Goal: Task Accomplishment & Management: Manage account settings

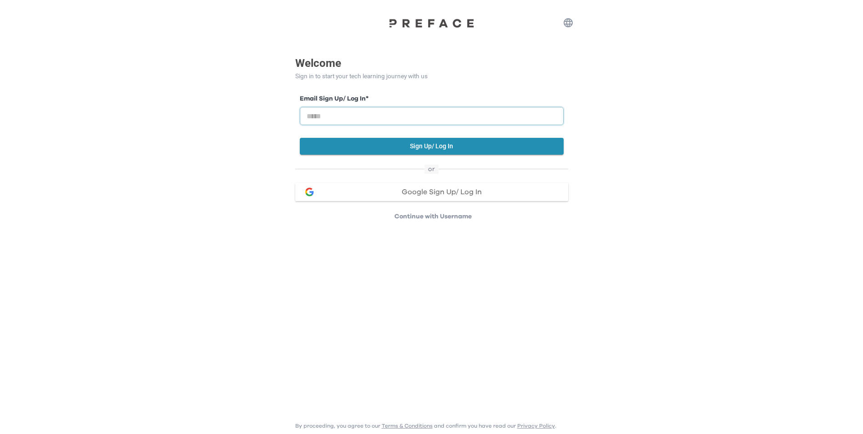
click at [334, 118] on input "email" at bounding box center [432, 116] width 264 height 18
type input "**********"
click at [339, 148] on button "Sign Up/ Log In" at bounding box center [432, 146] width 264 height 17
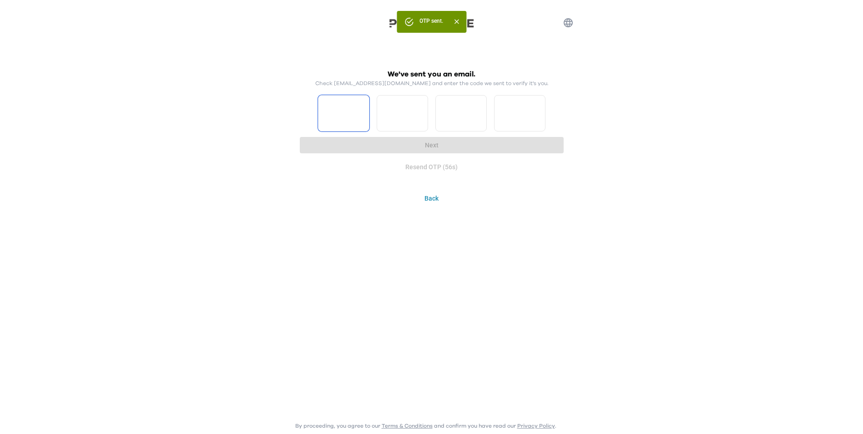
click at [340, 122] on input "Please enter OTP character 1" at bounding box center [343, 113] width 51 height 36
type input "*"
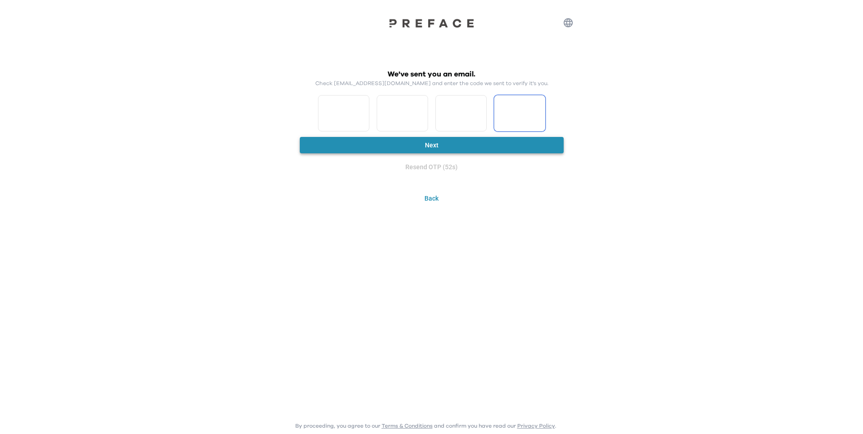
type input "*"
click at [365, 148] on button "Next" at bounding box center [432, 145] width 264 height 17
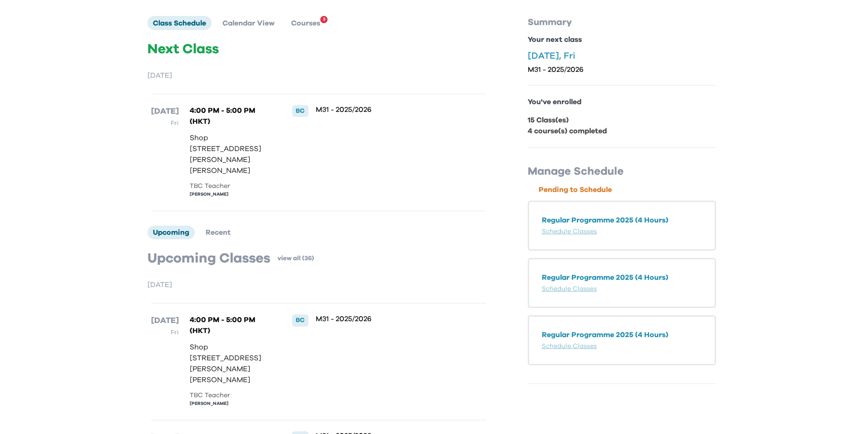
scroll to position [91, 0]
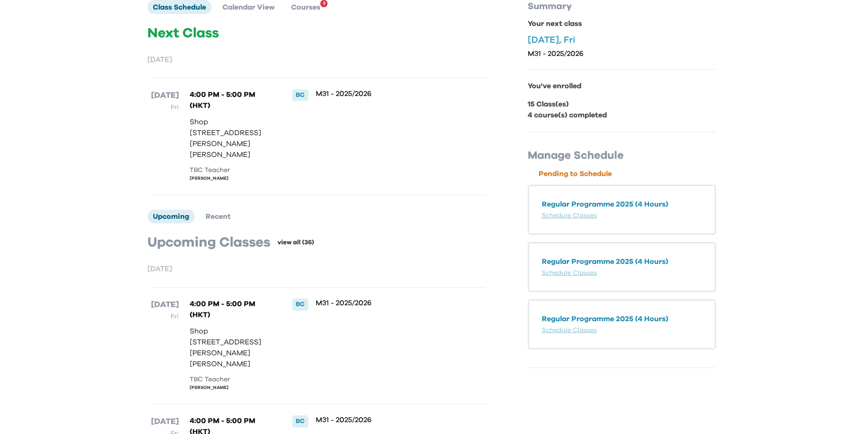
click at [294, 246] on link "view all (36)" at bounding box center [296, 242] width 36 height 9
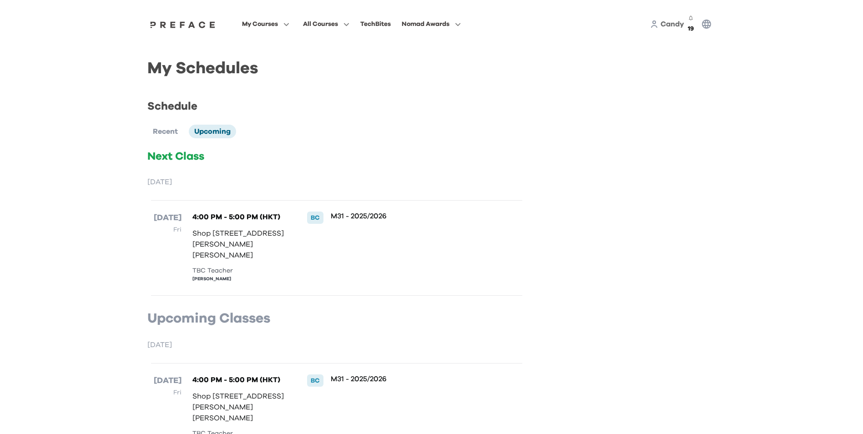
click at [307, 152] on p "Next Class" at bounding box center [336, 156] width 379 height 15
click at [168, 128] on span "Recent" at bounding box center [165, 131] width 25 height 7
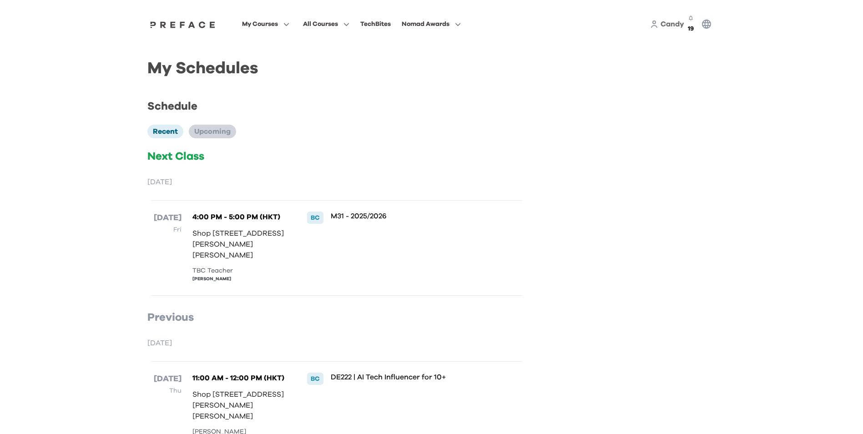
click at [216, 128] on span "Upcoming" at bounding box center [212, 131] width 36 height 7
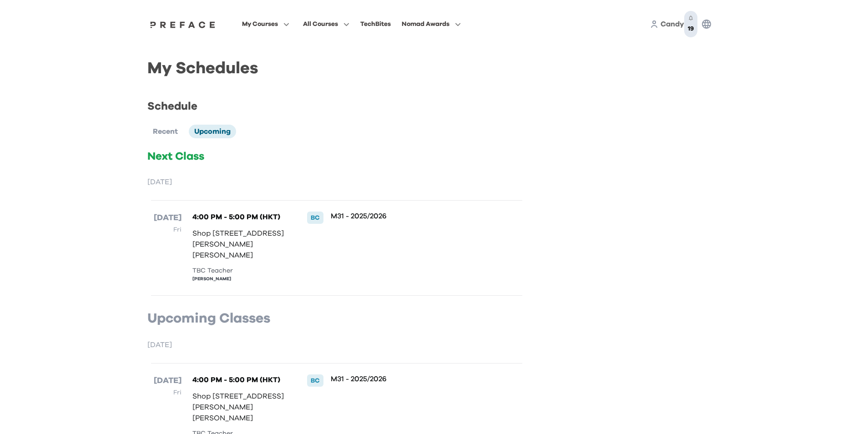
click at [691, 20] on icon "button" at bounding box center [691, 17] width 4 height 5
click at [675, 68] on link "View More ( 19 )" at bounding box center [679, 68] width 40 height 15
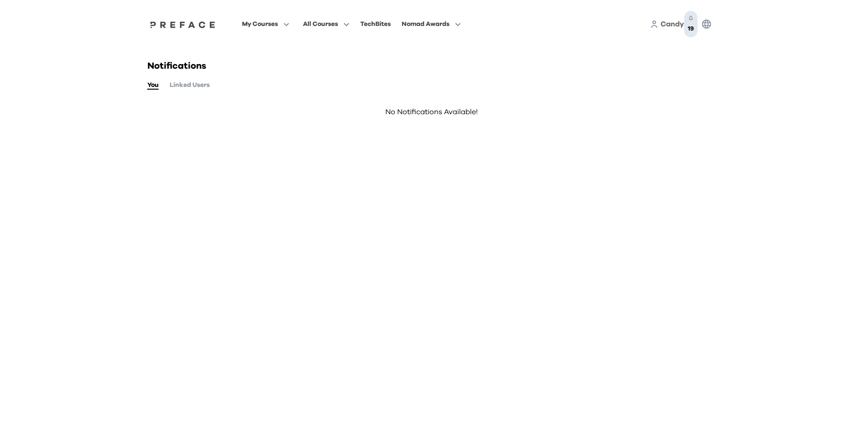
click at [690, 25] on span "19" at bounding box center [691, 28] width 6 height 6
click at [679, 67] on link "View More ( 19 )" at bounding box center [679, 68] width 40 height 15
click at [205, 80] on button "Linked Users" at bounding box center [190, 85] width 40 height 10
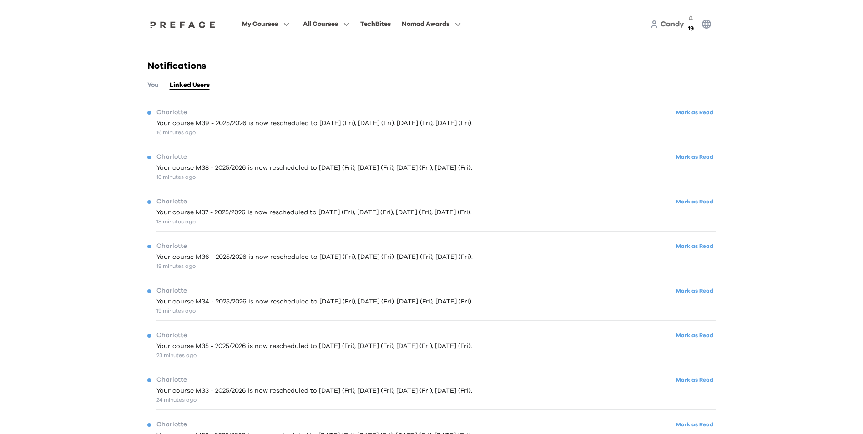
click at [669, 20] on span "Candy" at bounding box center [673, 23] width 24 height 7
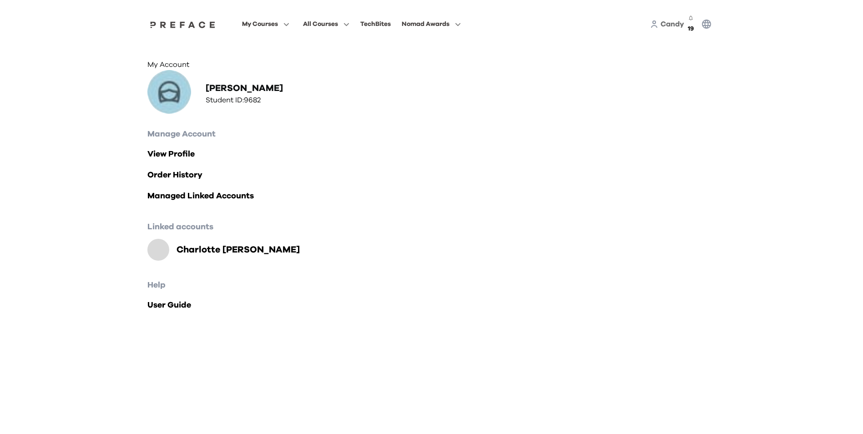
click at [654, 19] on div "Candy 19" at bounding box center [683, 24] width 66 height 26
click at [663, 23] on span "Candy" at bounding box center [673, 23] width 24 height 7
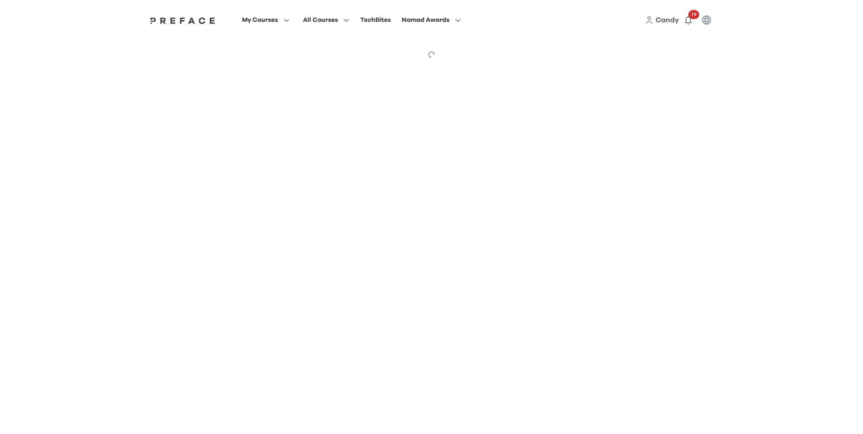
click at [658, 20] on span "Candy" at bounding box center [668, 19] width 24 height 7
